Goal: Task Accomplishment & Management: Use online tool/utility

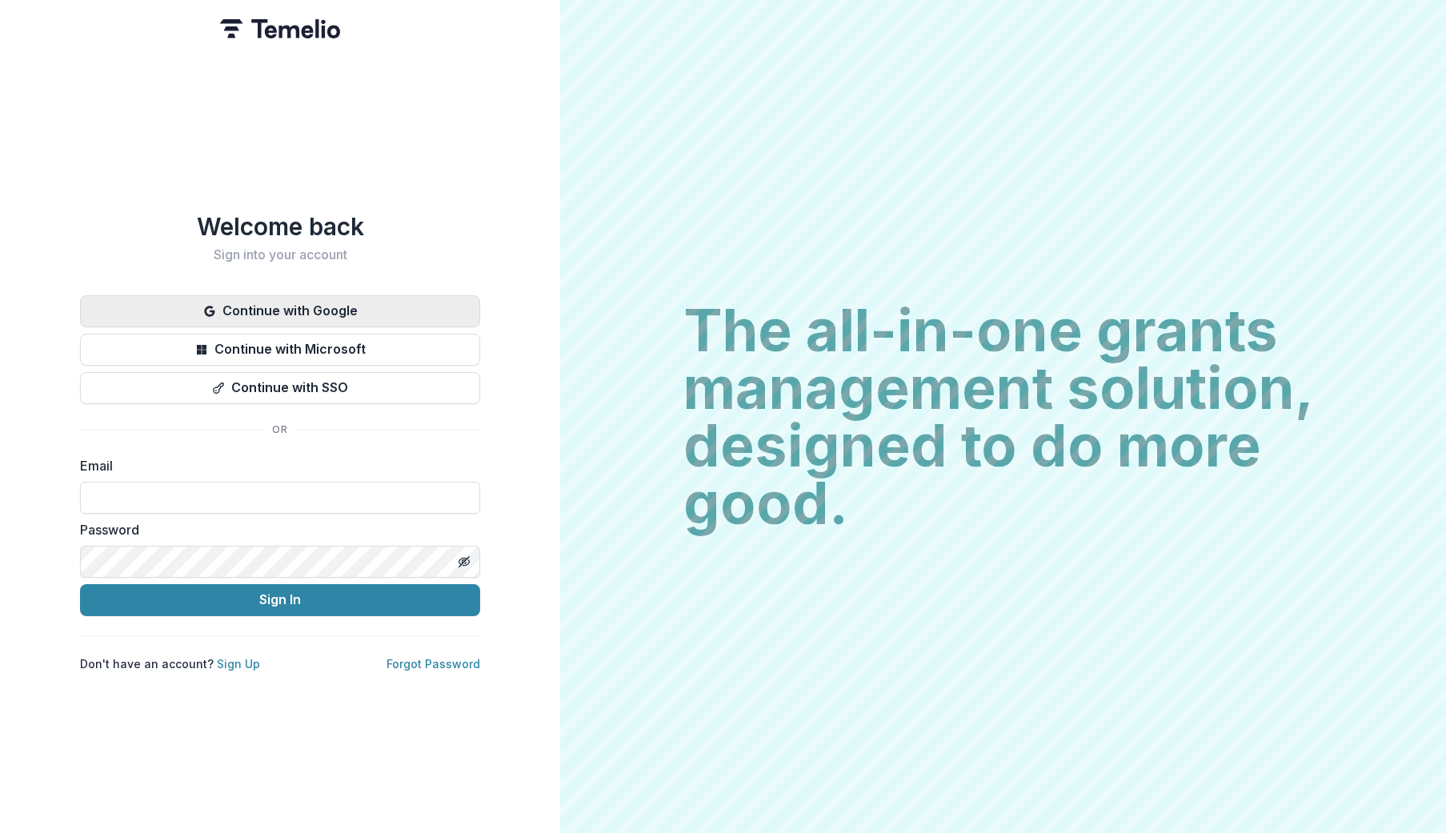
click at [315, 304] on button "Continue with Google" at bounding box center [280, 311] width 400 height 32
